Goal: Transaction & Acquisition: Purchase product/service

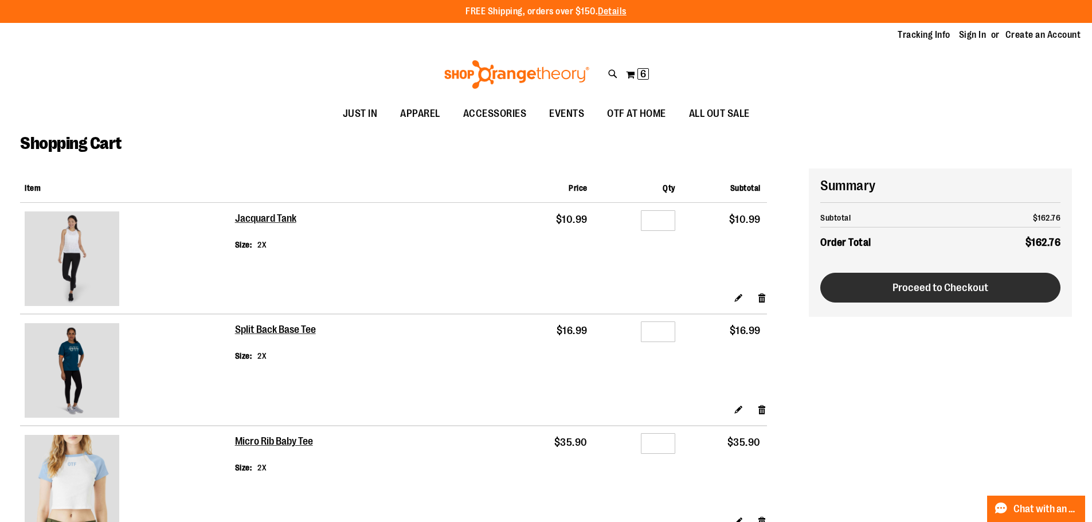
click at [864, 290] on button "Proceed to Checkout" at bounding box center [941, 288] width 240 height 30
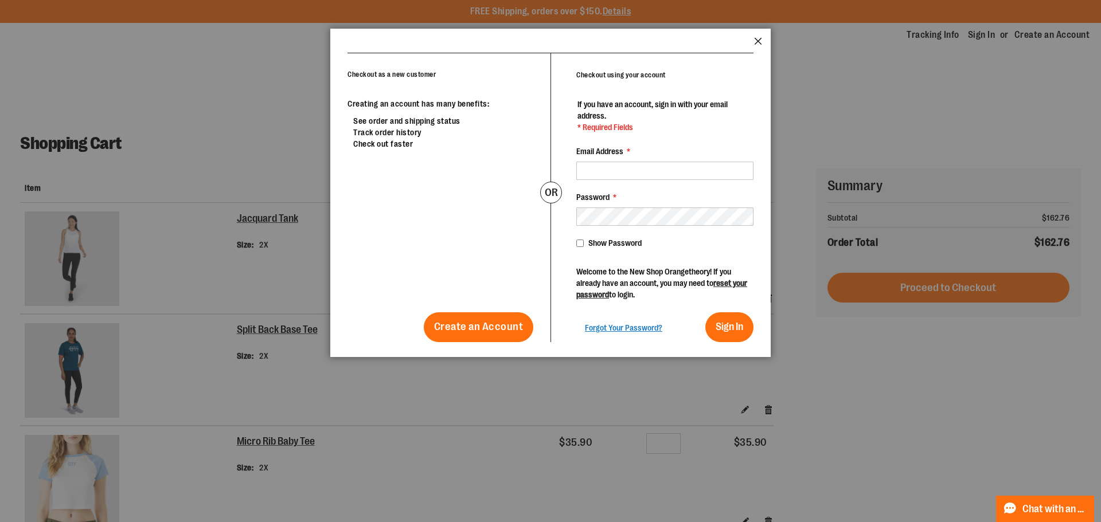
click at [757, 43] on button "Close" at bounding box center [758, 44] width 8 height 15
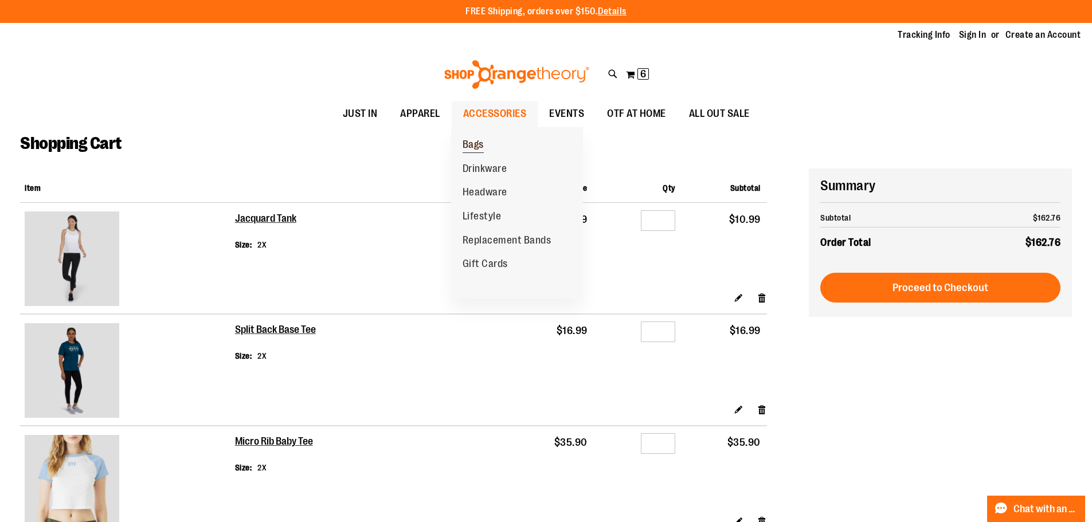
click at [471, 147] on span "Bags" at bounding box center [473, 146] width 21 height 14
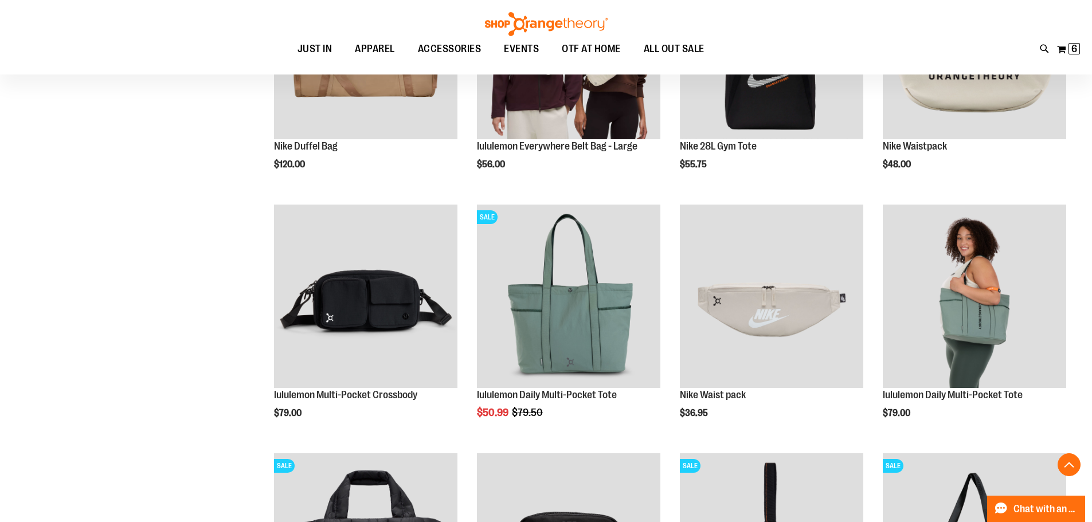
scroll to position [286, 0]
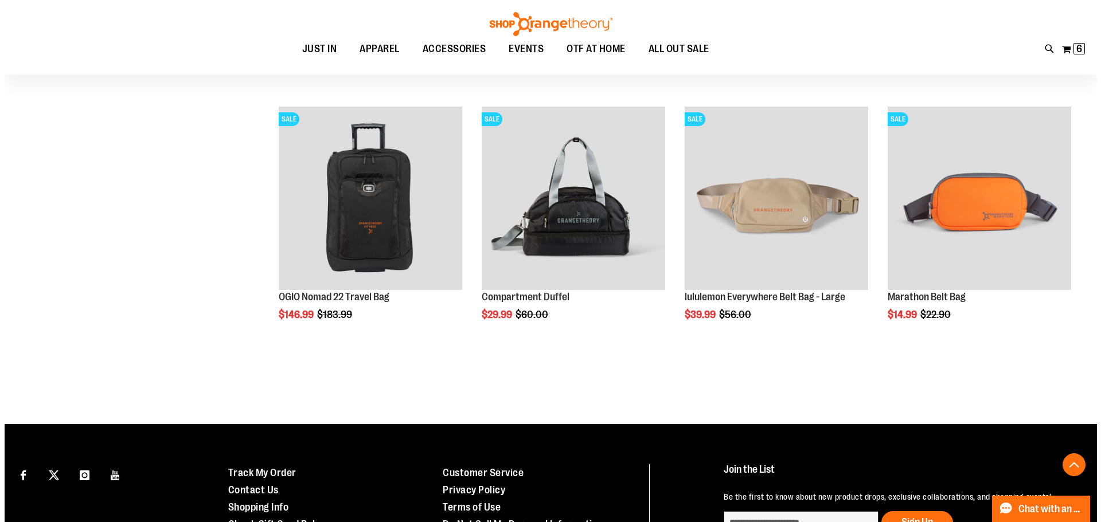
scroll to position [860, 0]
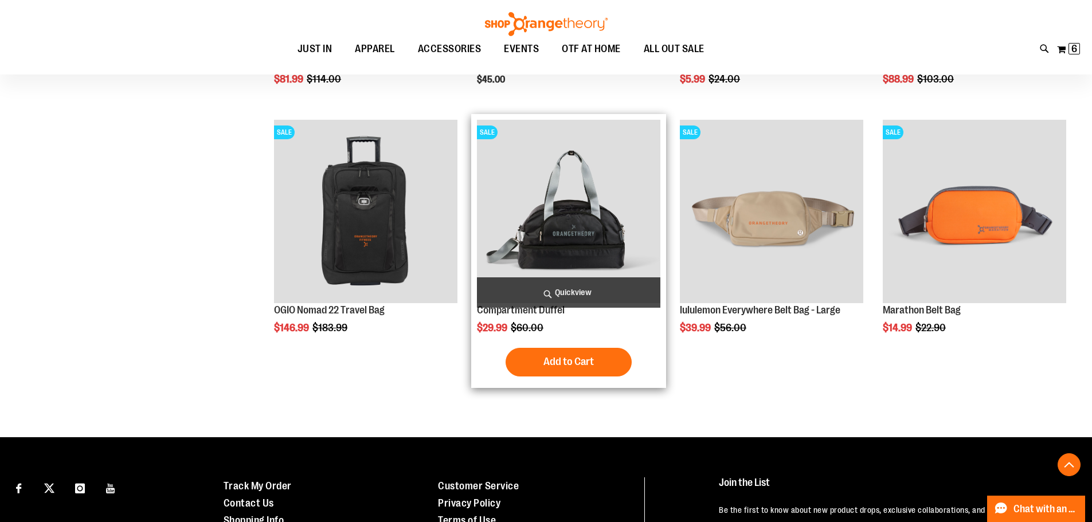
click at [524, 294] on span "Quickview" at bounding box center [568, 293] width 183 height 30
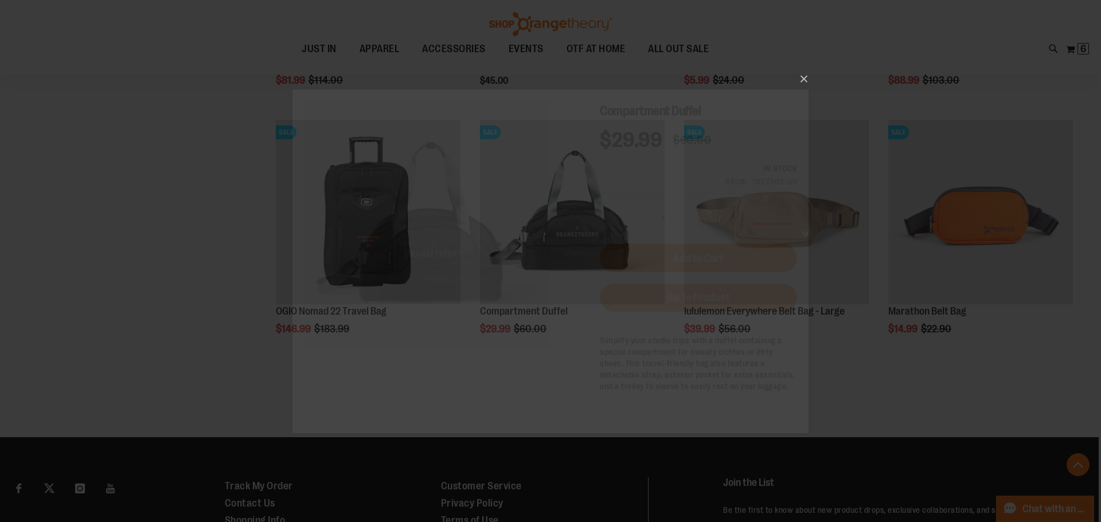
scroll to position [0, 0]
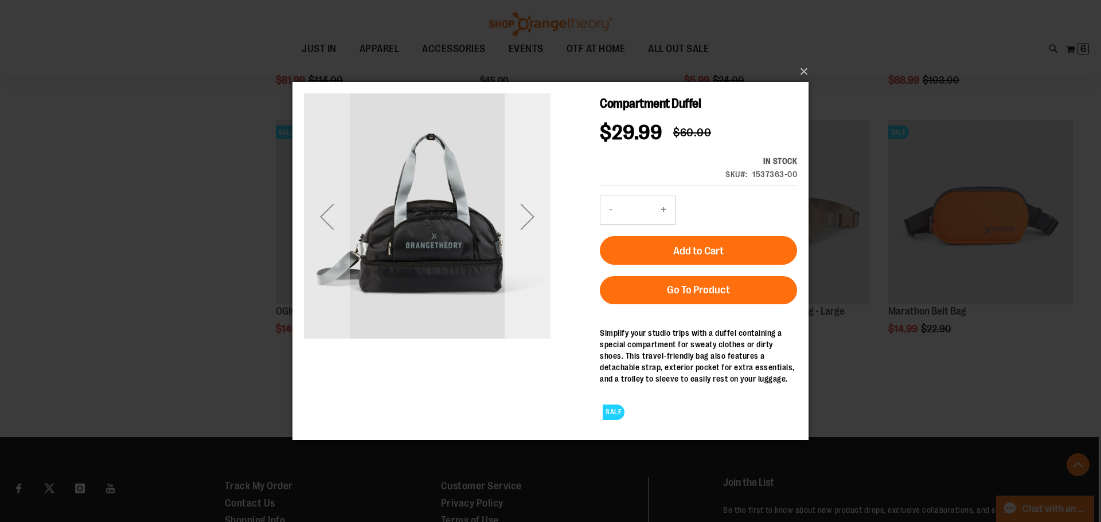
click at [531, 229] on div "Next" at bounding box center [528, 216] width 46 height 46
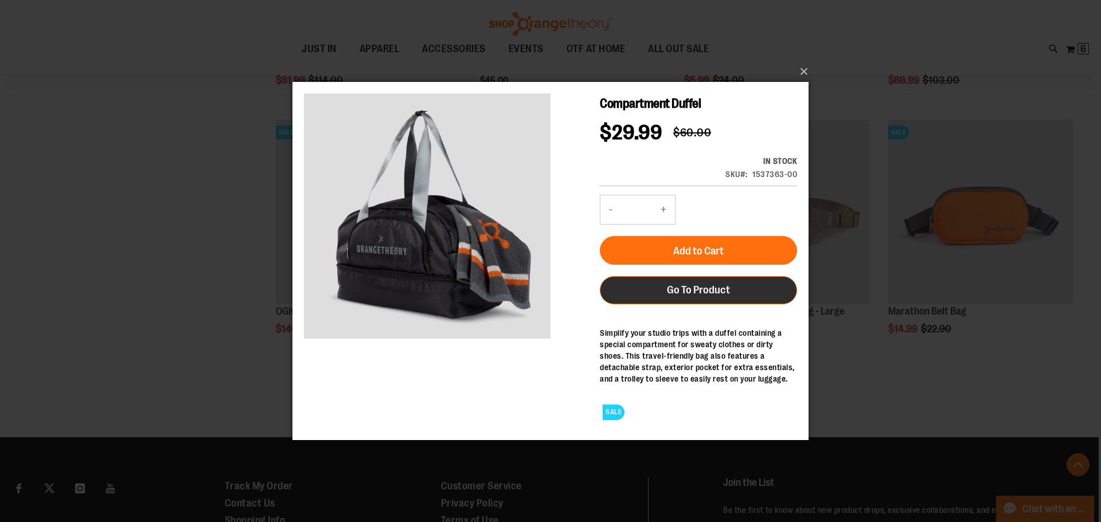
click at [613, 287] on link "Go To Product" at bounding box center [698, 290] width 197 height 28
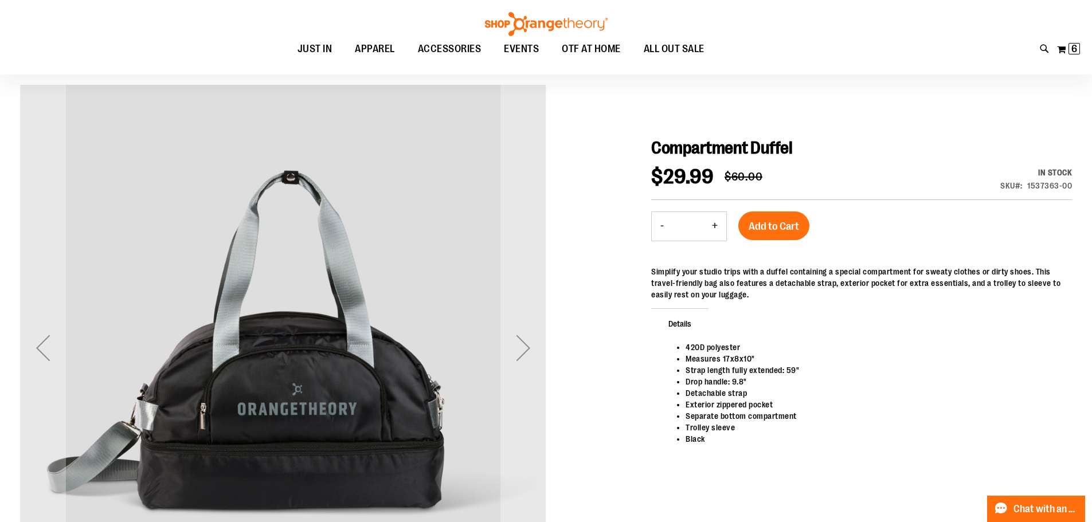
scroll to position [114, 0]
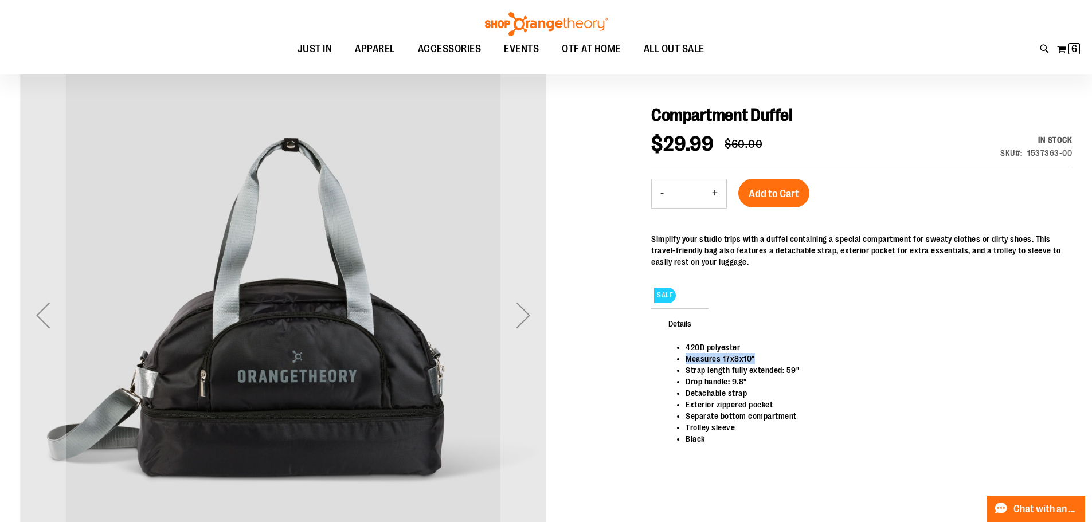
drag, startPoint x: 759, startPoint y: 361, endPoint x: 685, endPoint y: 360, distance: 73.4
click at [685, 360] on ul "420D polyester Measures 17x8x10" Strap length fully extended: 59" Drop handle: …" at bounding box center [862, 393] width 398 height 103
copy li "Measures 17x8x10""
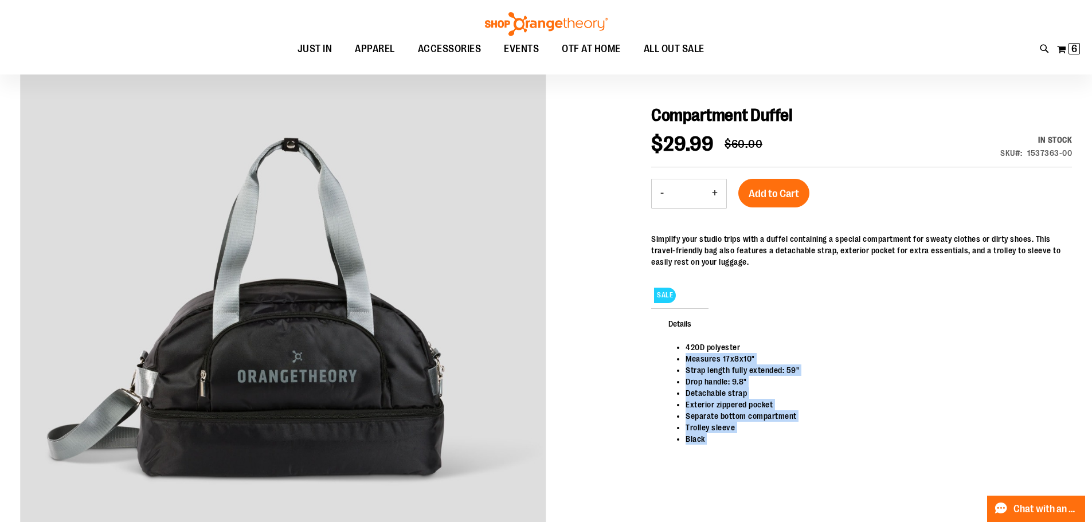
drag, startPoint x: 770, startPoint y: 271, endPoint x: 638, endPoint y: 240, distance: 135.6
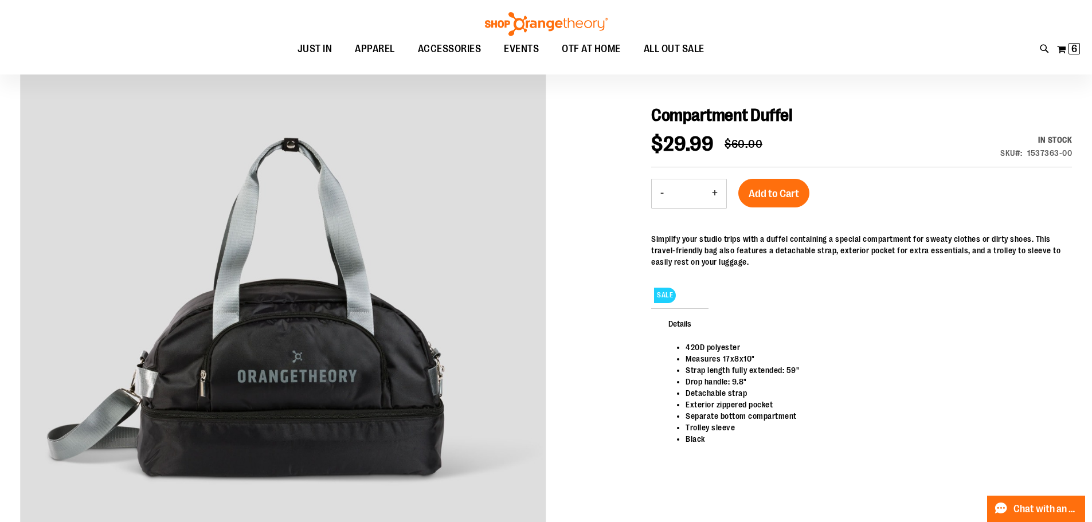
click at [700, 239] on div "Simplify your studio trips with a duffel containing a special compartment for s…" at bounding box center [861, 250] width 421 height 34
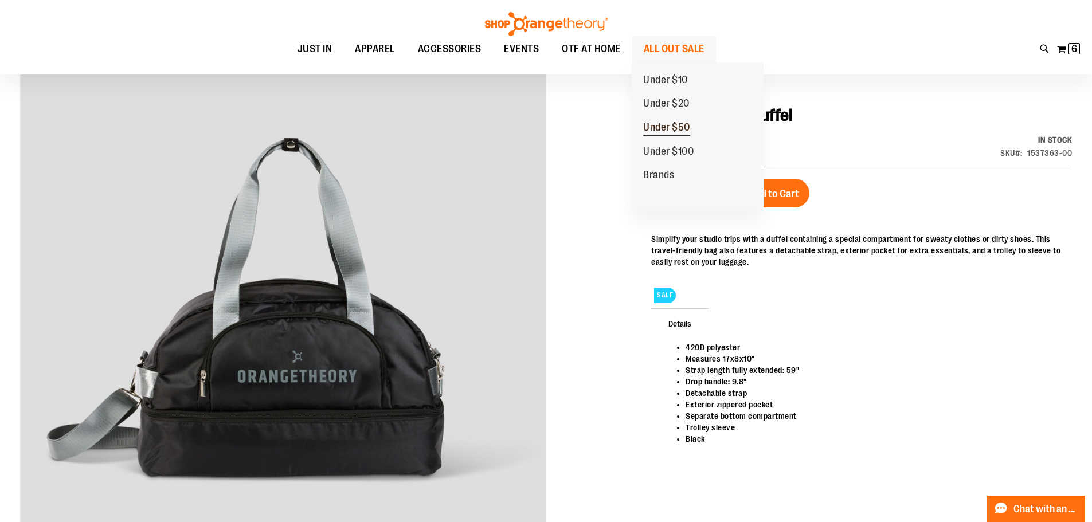
click at [676, 128] on span "Under $50" at bounding box center [666, 129] width 47 height 14
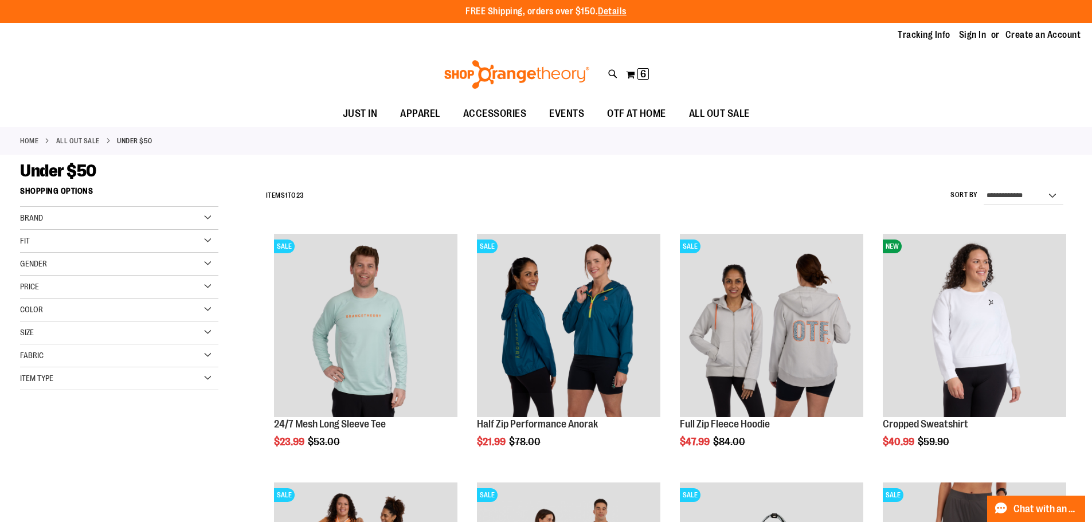
click at [128, 330] on div "Size" at bounding box center [119, 333] width 198 height 23
click at [167, 366] on div "2XL" at bounding box center [160, 361] width 17 height 17
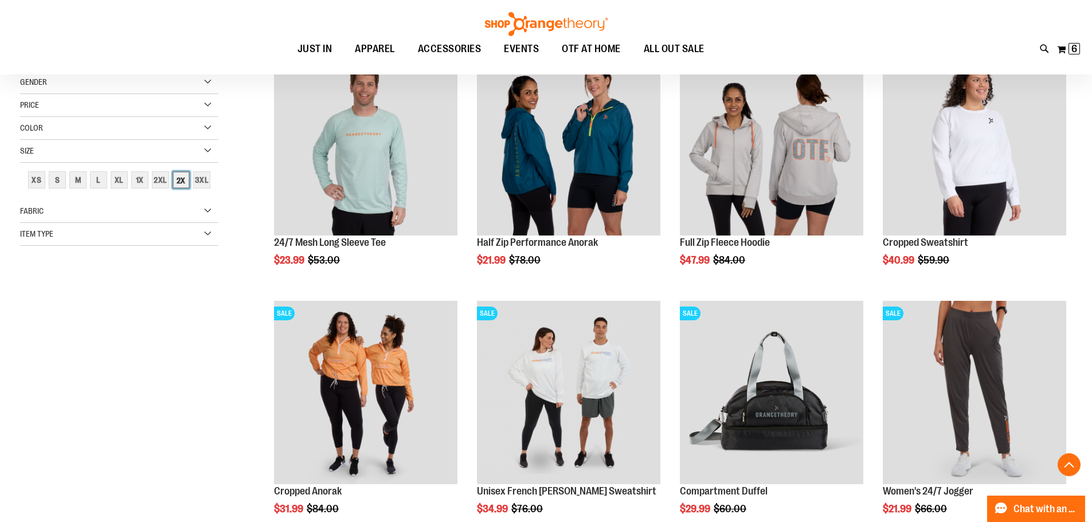
click at [185, 181] on div "2X" at bounding box center [181, 179] width 17 height 17
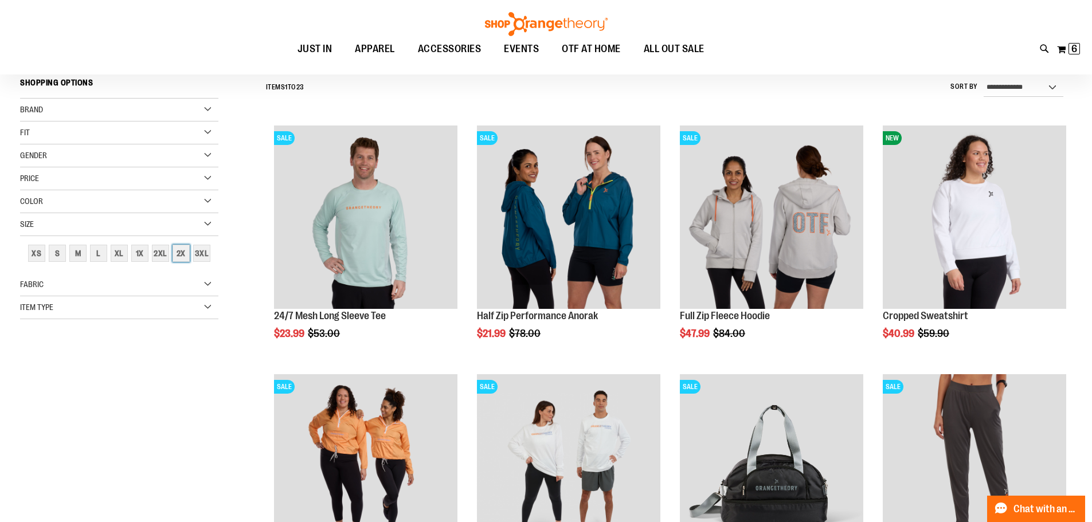
scroll to position [107, 0]
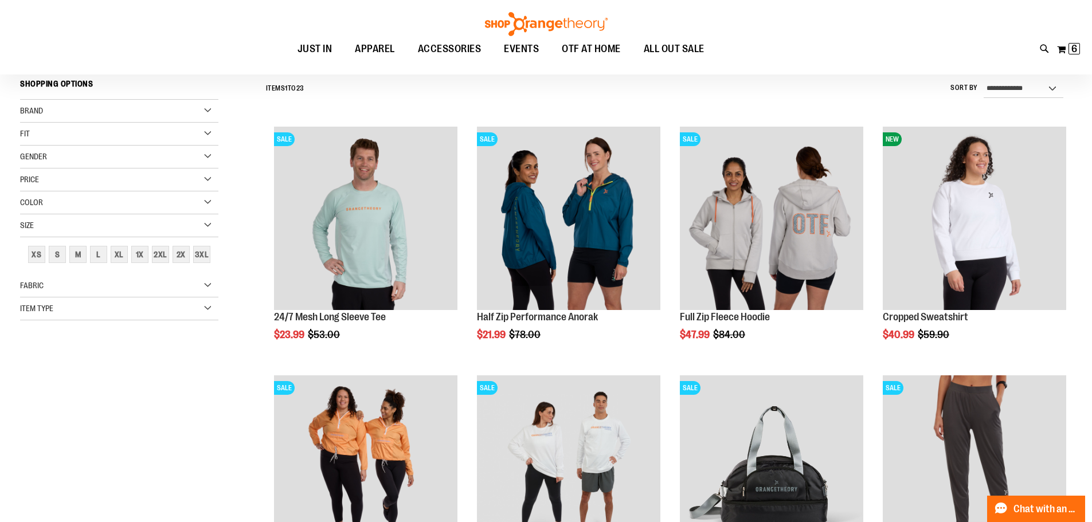
click at [201, 231] on div "Size" at bounding box center [119, 225] width 198 height 23
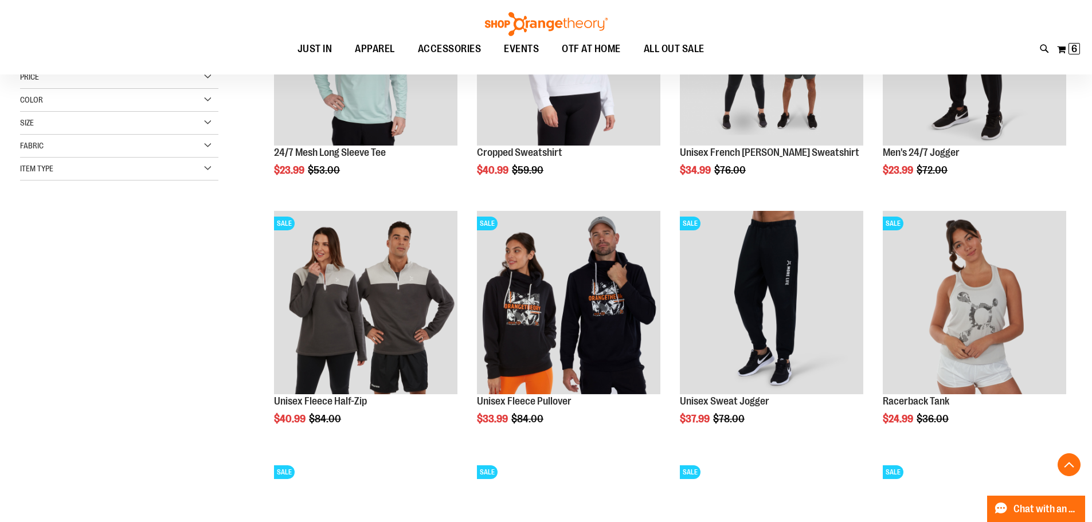
scroll to position [279, 0]
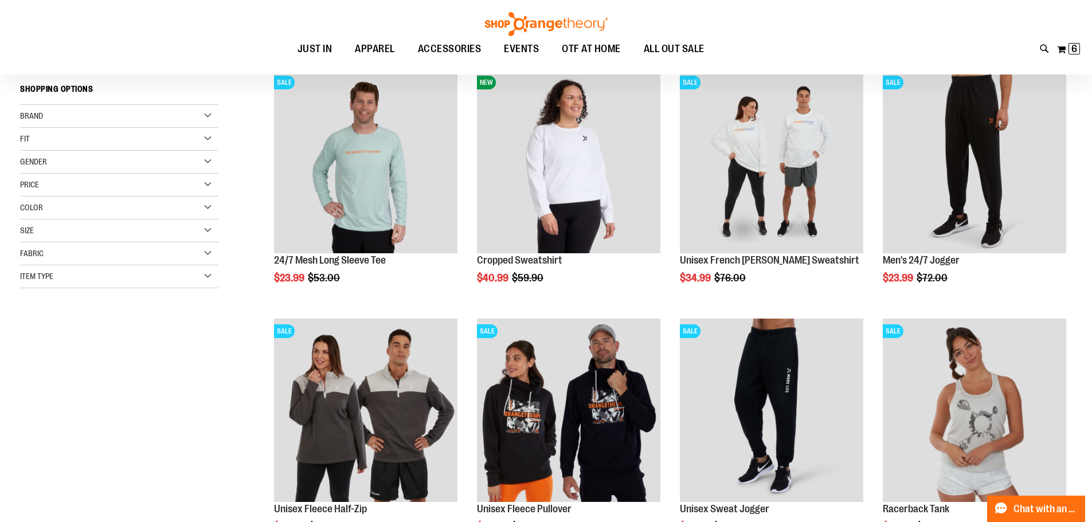
scroll to position [49, 0]
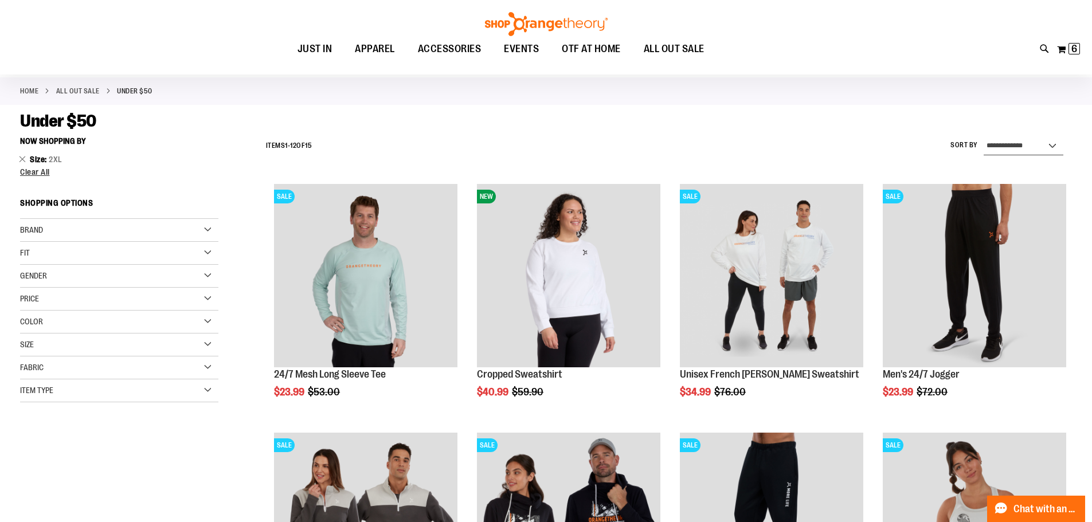
click at [999, 141] on select "**********" at bounding box center [1024, 146] width 80 height 18
select select "*********"
click at [984, 137] on select "**********" at bounding box center [1024, 146] width 80 height 18
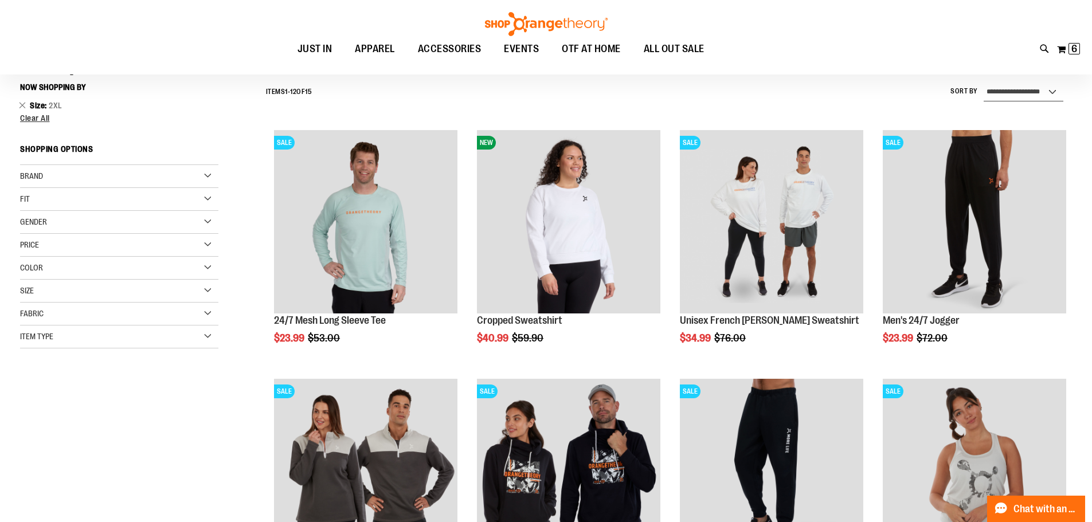
scroll to position [107, 0]
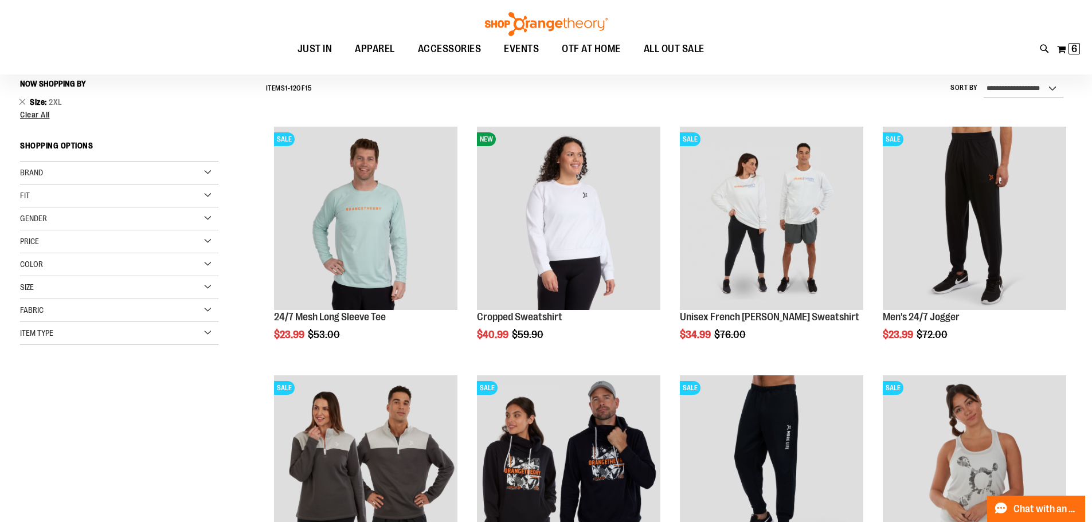
click at [171, 285] on div "Size" at bounding box center [119, 287] width 198 height 23
click at [186, 318] on div "2X" at bounding box center [181, 316] width 17 height 17
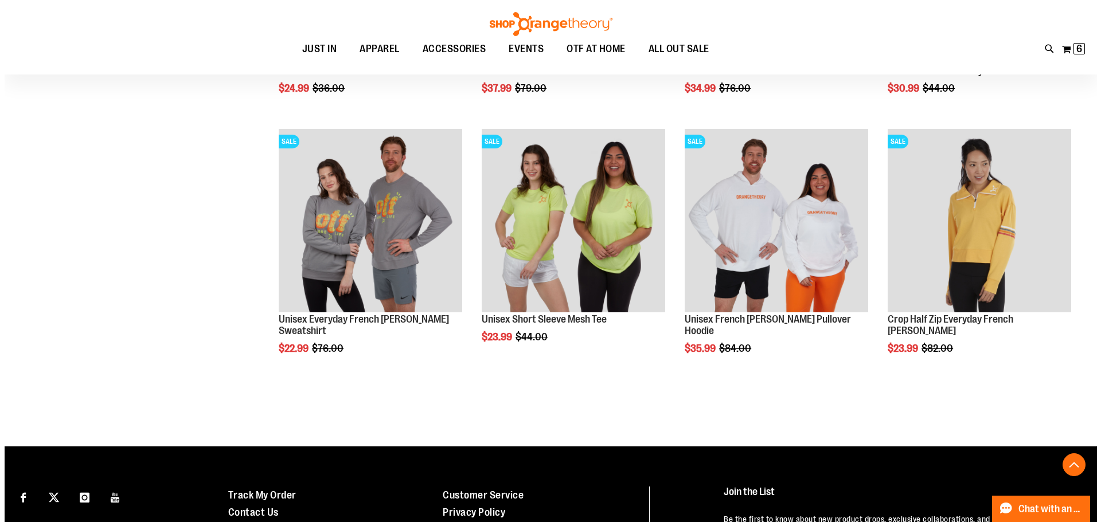
scroll to position [852, 0]
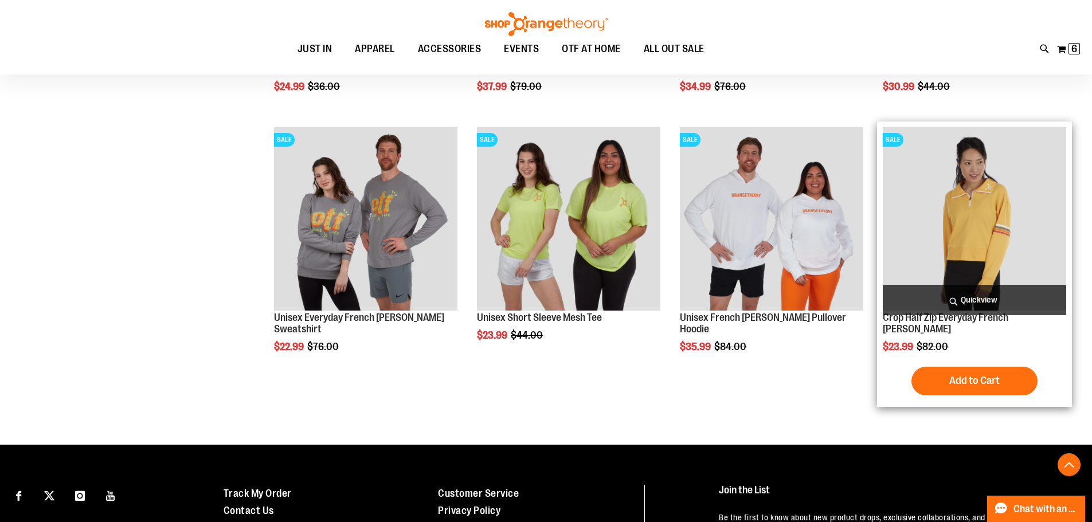
click at [974, 301] on span "Quickview" at bounding box center [974, 300] width 183 height 30
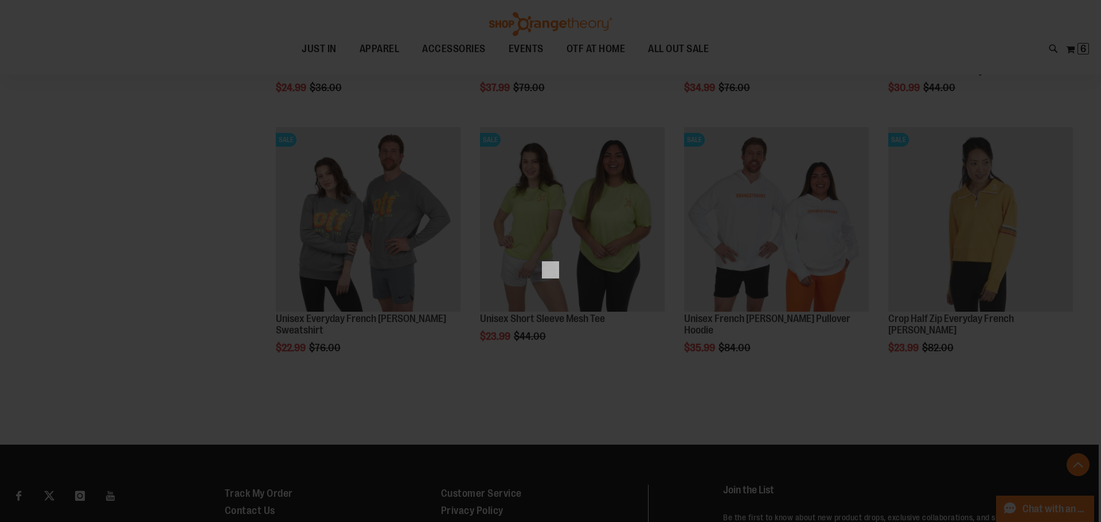
scroll to position [0, 0]
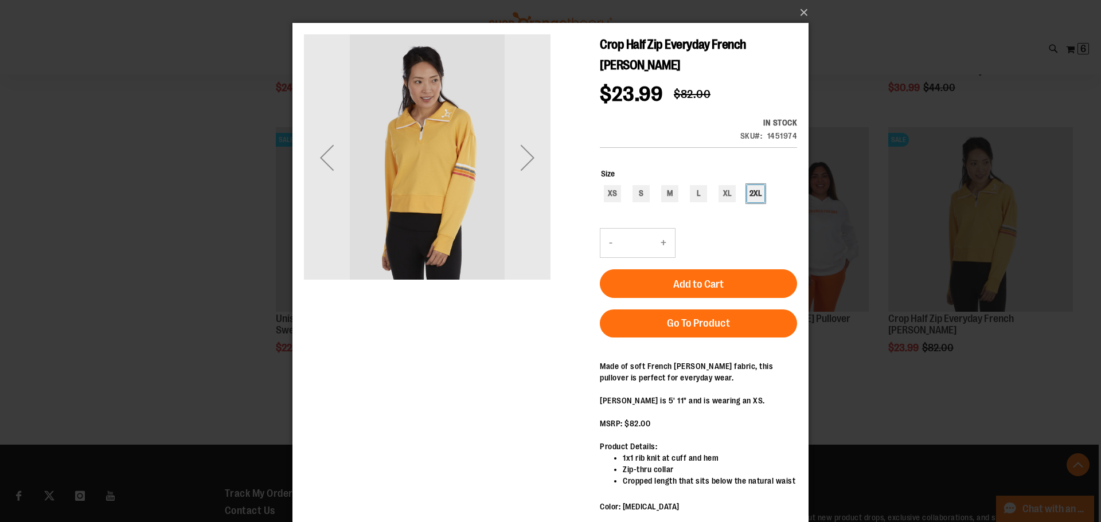
click at [757, 185] on div "2XL" at bounding box center [755, 193] width 17 height 17
type input "***"
click at [534, 153] on div "Next" at bounding box center [528, 158] width 46 height 46
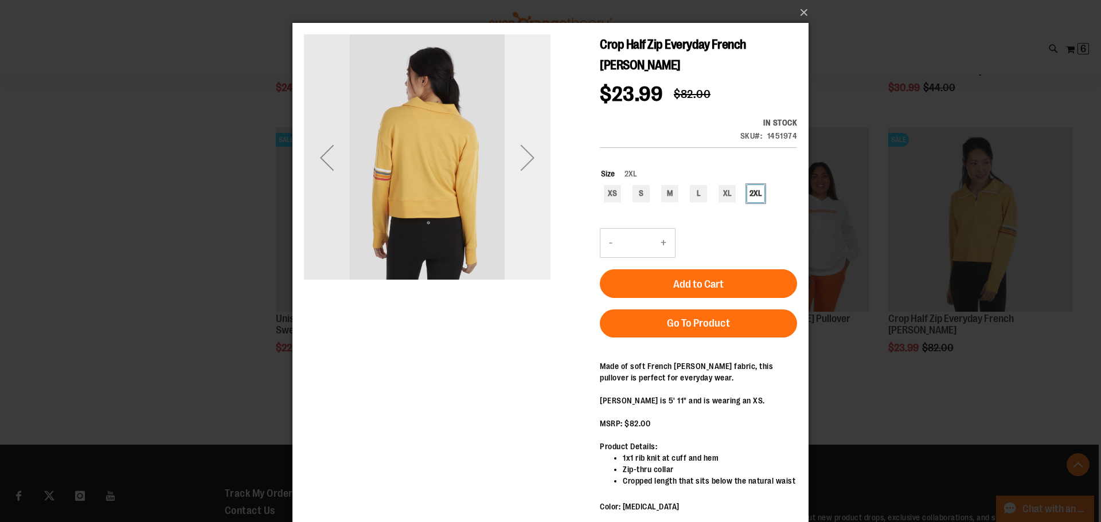
click at [534, 153] on div "Next" at bounding box center [528, 158] width 46 height 46
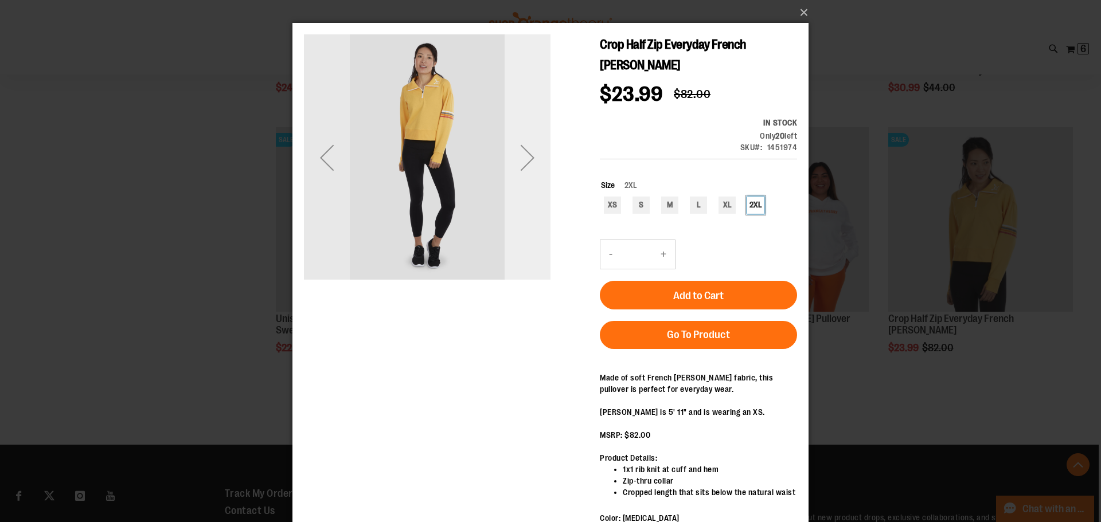
click at [534, 153] on div "Next" at bounding box center [528, 158] width 46 height 46
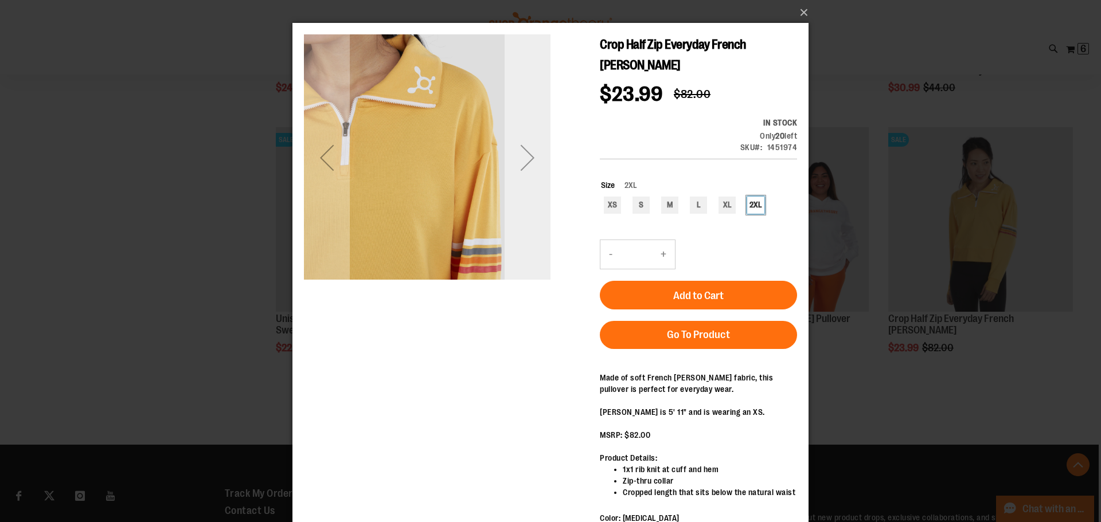
click at [536, 171] on div "Next" at bounding box center [528, 158] width 46 height 46
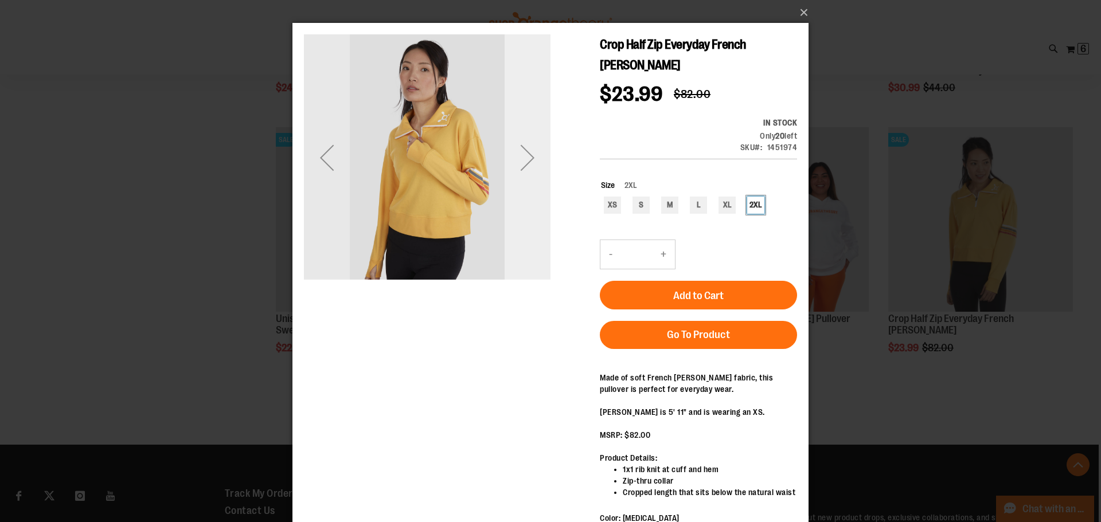
click at [536, 171] on div "Next" at bounding box center [528, 158] width 46 height 46
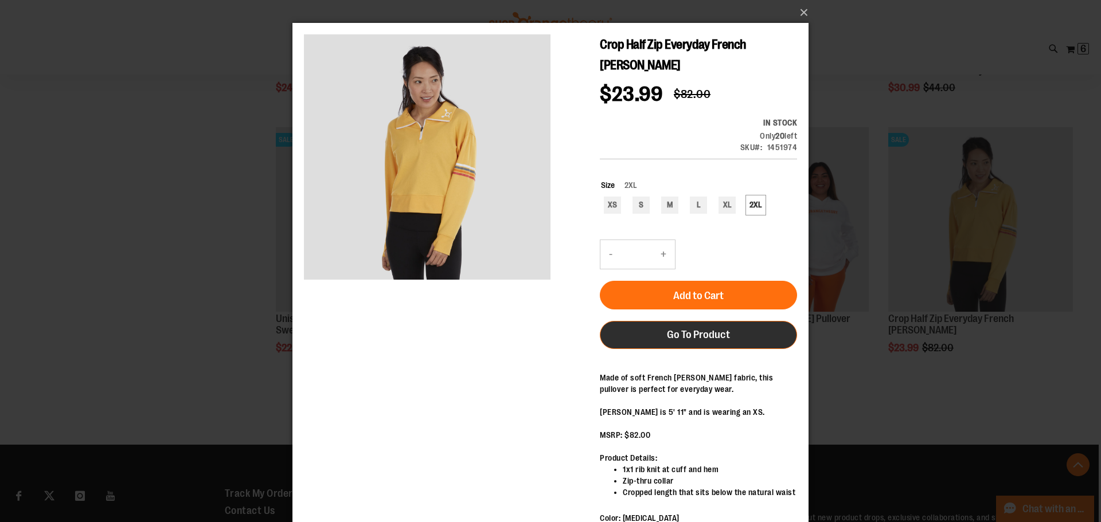
click at [670, 329] on span "Go To Product" at bounding box center [698, 335] width 63 height 13
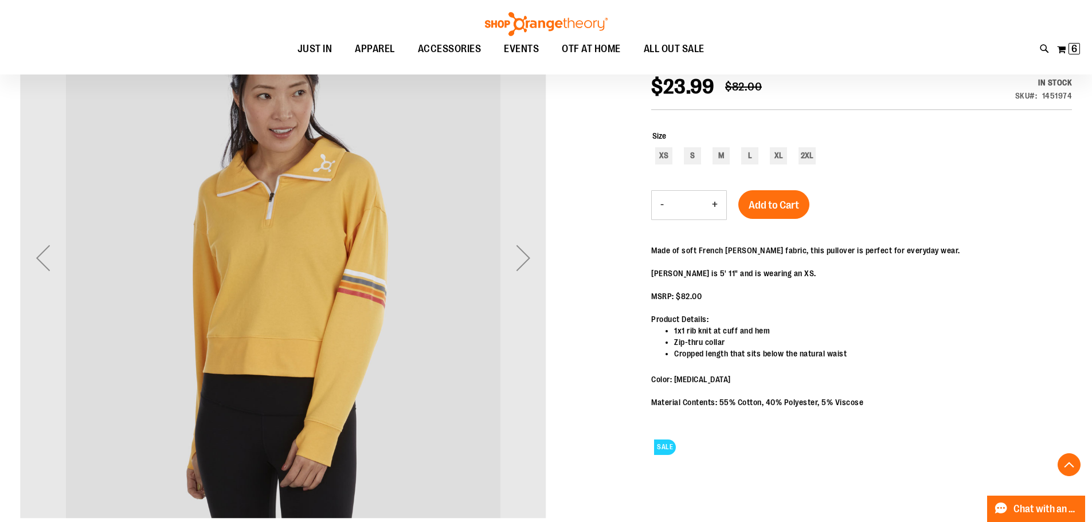
scroll to position [229, 0]
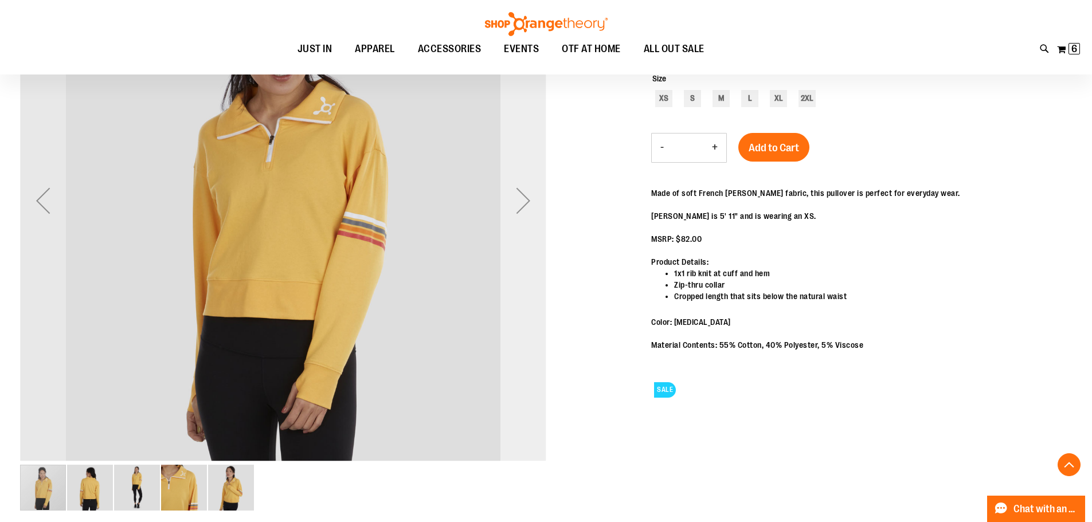
click at [529, 220] on div "Next" at bounding box center [524, 201] width 46 height 46
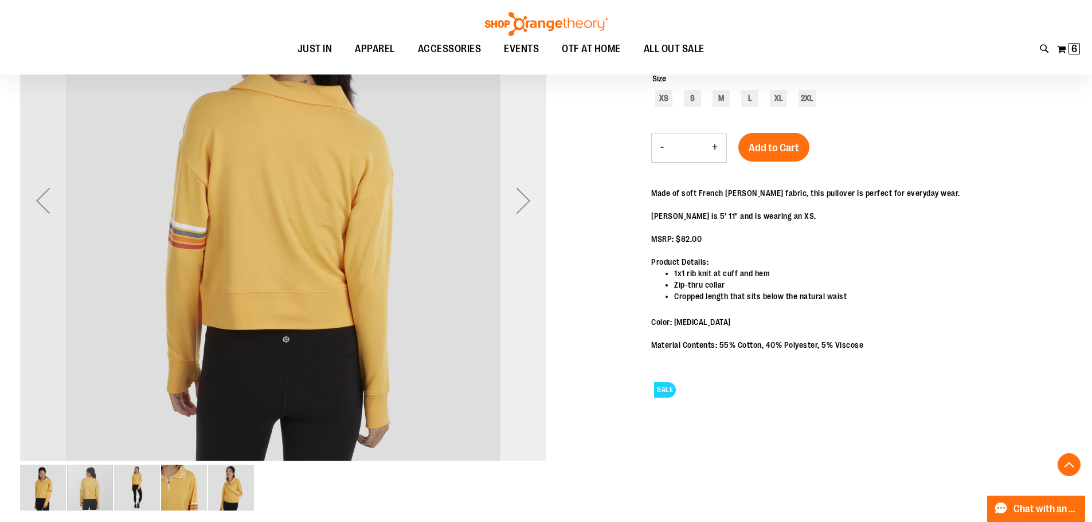
click at [529, 220] on div "Next" at bounding box center [524, 201] width 46 height 46
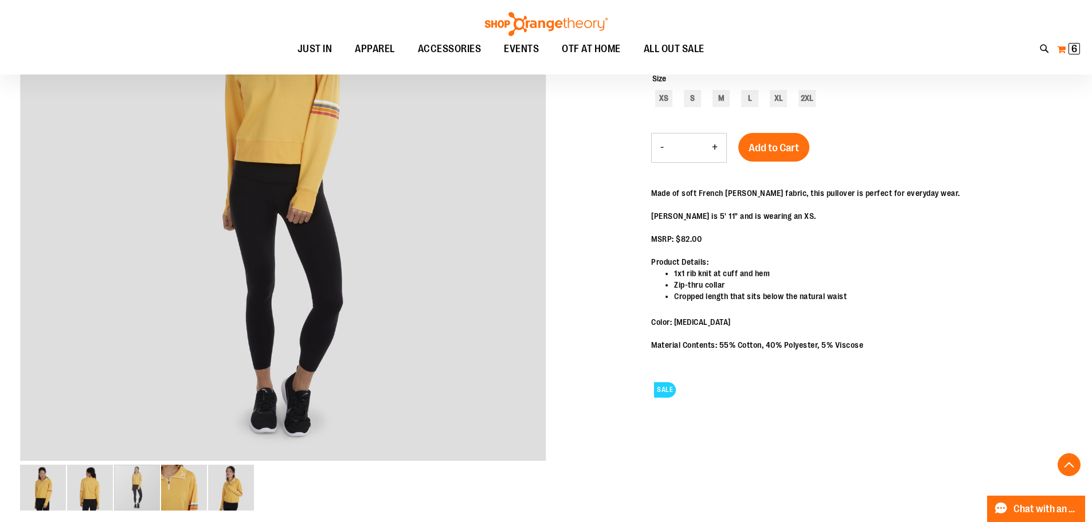
click at [1061, 46] on button "My Cart 6 6 items" at bounding box center [1069, 49] width 24 height 18
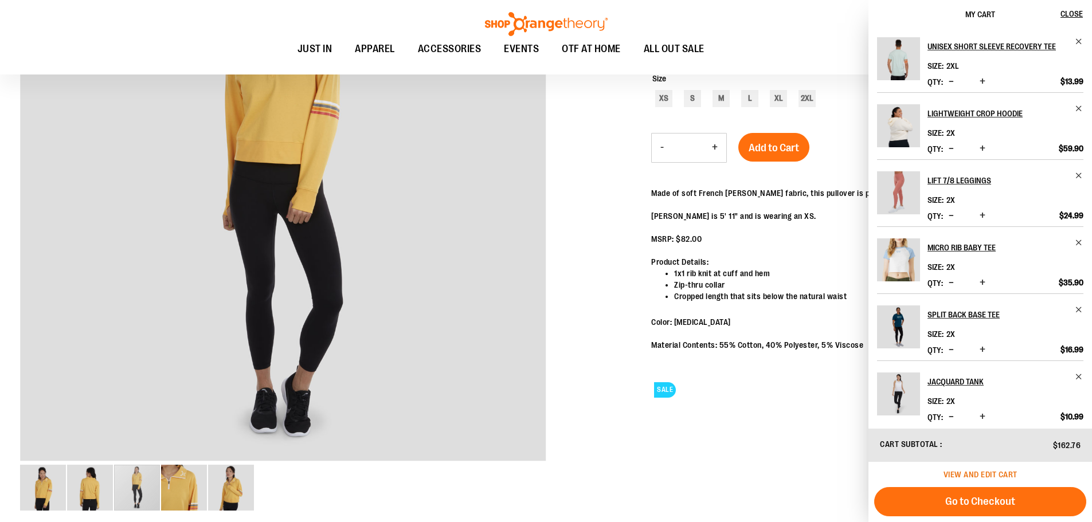
click at [992, 477] on span "View and edit cart" at bounding box center [981, 474] width 74 height 9
